Goal: Check status: Check status

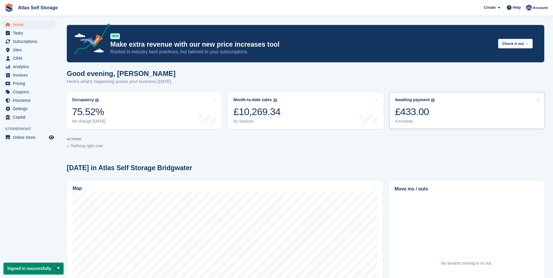
click at [408, 122] on div "4 invoices" at bounding box center [415, 121] width 40 height 5
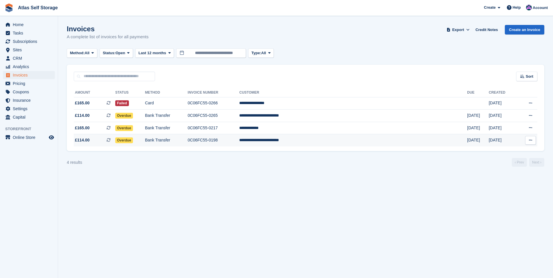
click at [394, 142] on td "**********" at bounding box center [353, 140] width 228 height 12
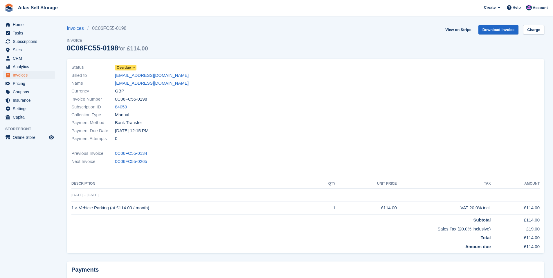
click at [134, 67] on icon at bounding box center [133, 67] width 3 height 3
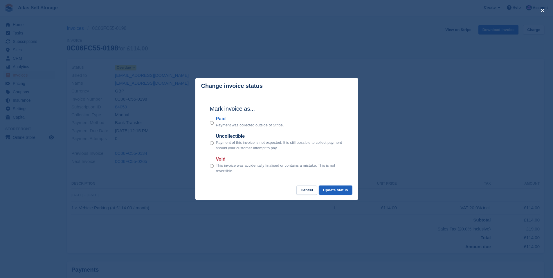
click at [338, 190] on button "Update status" at bounding box center [335, 191] width 33 height 10
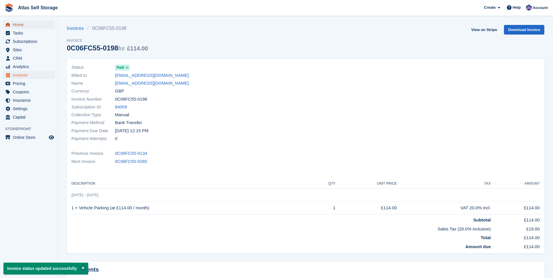
click at [18, 23] on span "Home" at bounding box center [30, 25] width 35 height 8
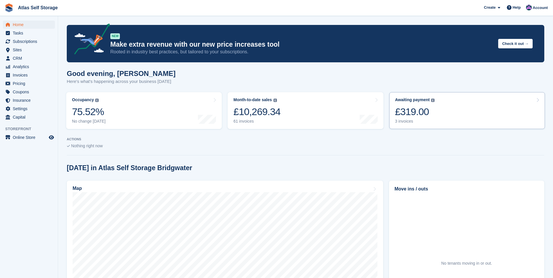
click at [406, 122] on div "3 invoices" at bounding box center [415, 121] width 40 height 5
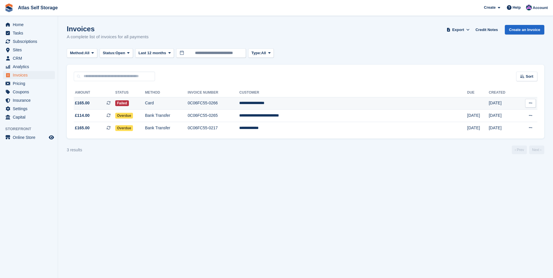
click at [531, 104] on icon at bounding box center [530, 103] width 3 height 4
